Goal: Task Accomplishment & Management: Manage account settings

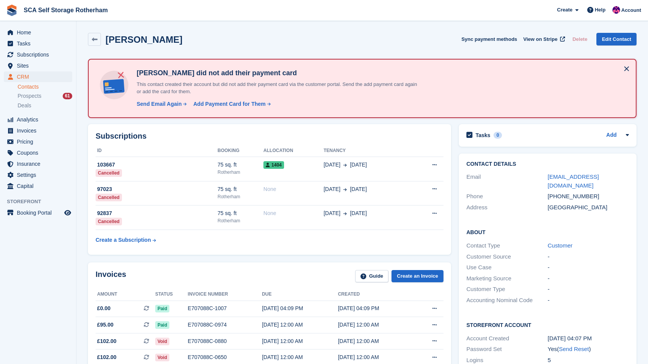
click at [355, 36] on div "Ben Barlow-Cook Sync payment methods View on Stripe Delete Edit Contact" at bounding box center [362, 39] width 549 height 13
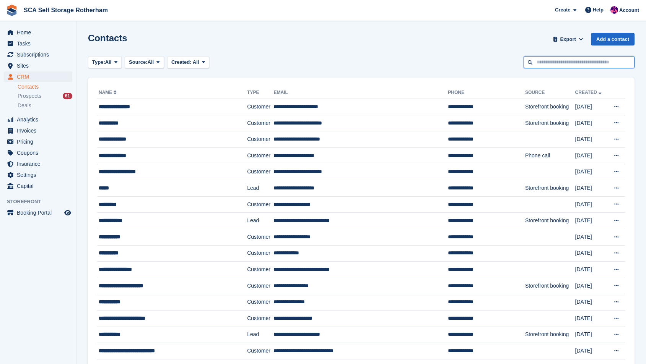
click at [561, 64] on input "text" at bounding box center [579, 62] width 111 height 13
type input "*******"
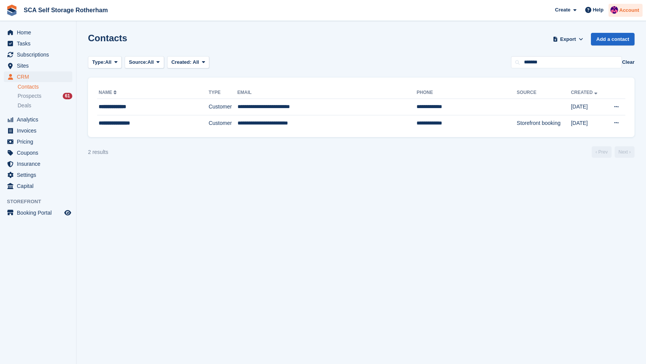
click at [633, 8] on span "Account" at bounding box center [629, 11] width 20 height 8
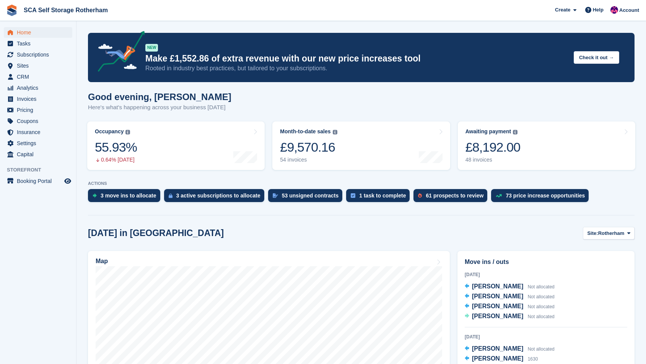
click at [642, 17] on div "Create Subscription Invoice Contact Deal Discount Page Help Chat Support Submit…" at bounding box center [597, 10] width 91 height 21
click at [636, 13] on span "Account" at bounding box center [629, 11] width 20 height 8
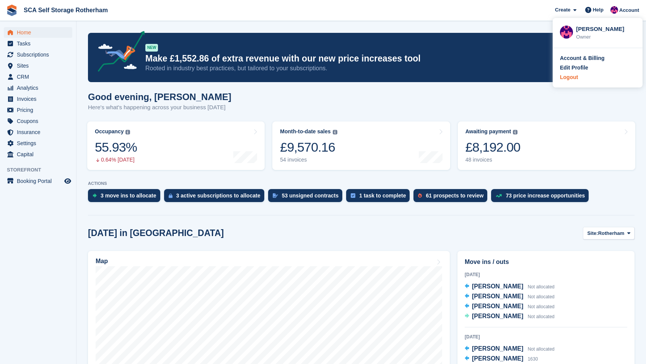
click at [577, 80] on div "Logout" at bounding box center [569, 77] width 18 height 8
